Goal: Find specific page/section: Find specific page/section

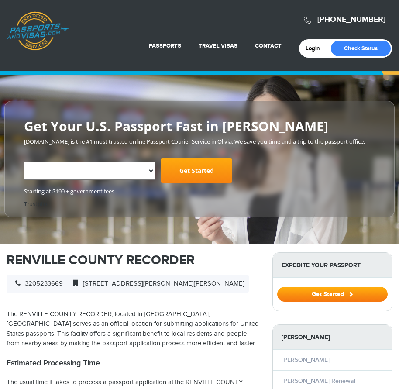
select select "**********"
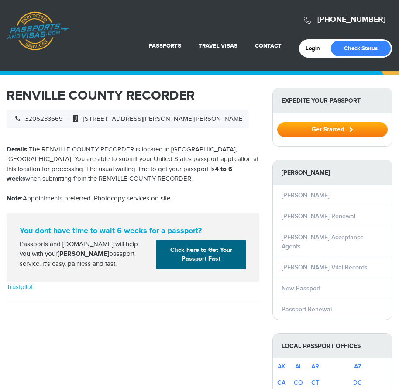
select select "**********"
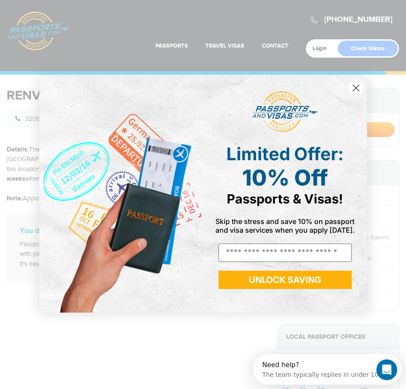
click at [358, 86] on circle "Close dialog" at bounding box center [355, 87] width 14 height 14
